Goal: Task Accomplishment & Management: Manage account settings

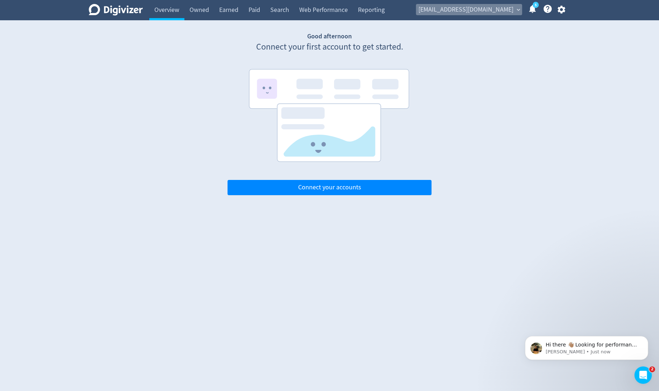
click at [515, 12] on span "expand_more" at bounding box center [518, 10] width 7 height 7
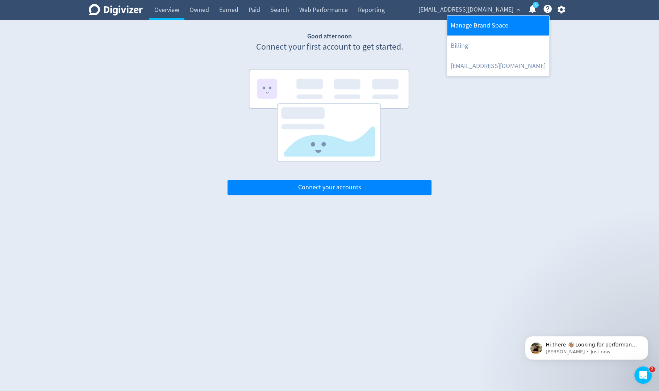
click at [504, 23] on link "Manage Brand Space" at bounding box center [498, 26] width 102 height 20
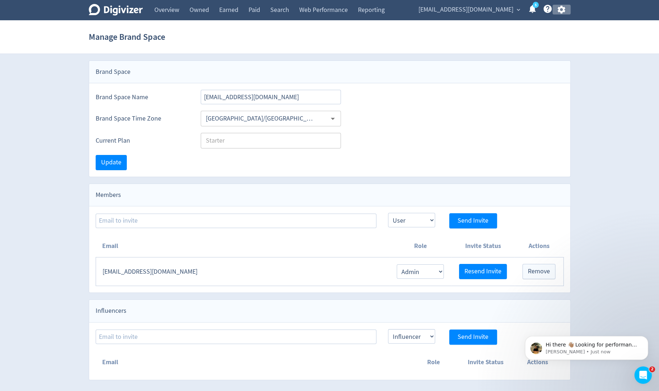
click at [560, 10] on icon "button" at bounding box center [561, 10] width 10 height 10
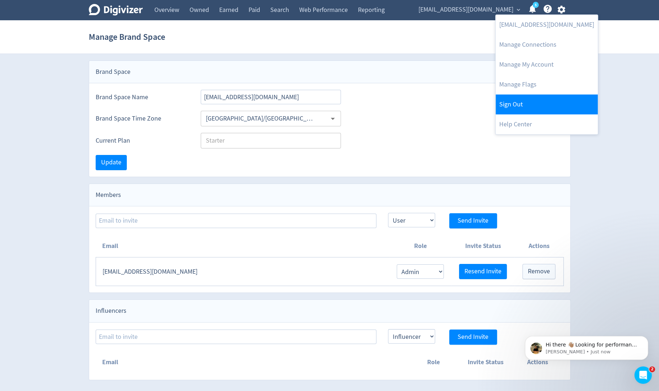
click at [525, 105] on link "Sign Out" at bounding box center [546, 104] width 102 height 20
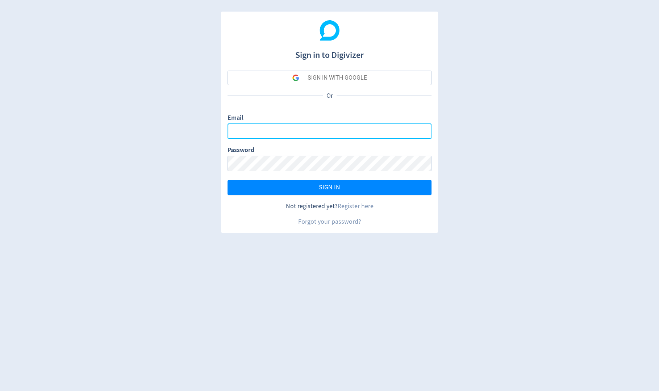
type input "[PERSON_NAME][EMAIL_ADDRESS][PERSON_NAME][DOMAIN_NAME]"
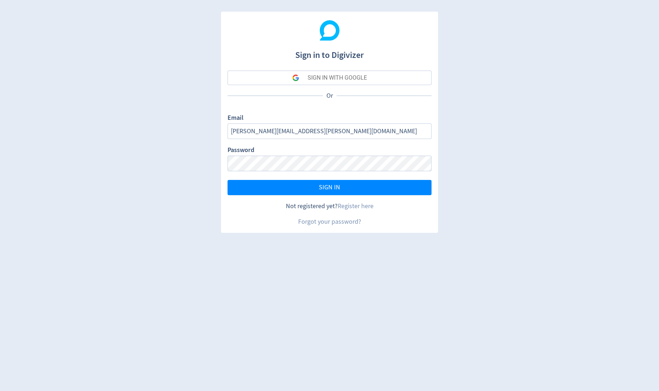
click at [364, 81] on div "SIGN IN WITH GOOGLE" at bounding box center [336, 78] width 59 height 14
